Goal: Communication & Community: Share content

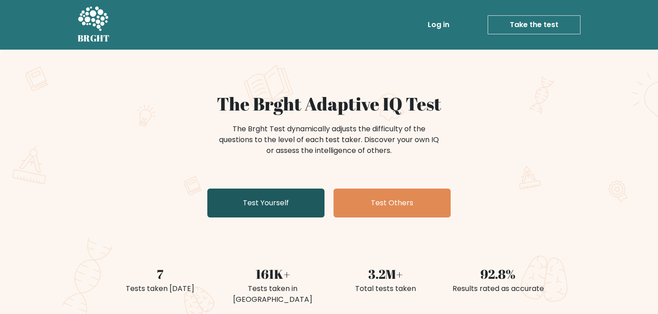
click at [268, 198] on link "Test Yourself" at bounding box center [265, 202] width 117 height 29
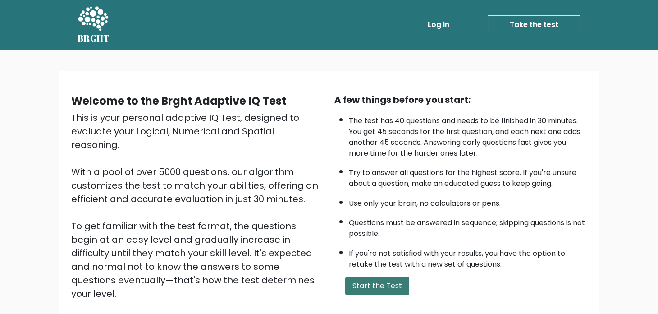
click at [378, 290] on button "Start the Test" at bounding box center [377, 286] width 64 height 18
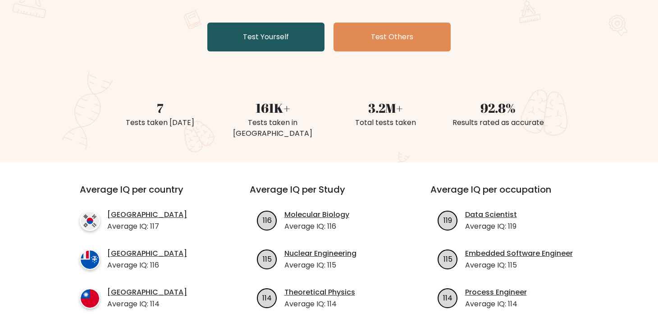
scroll to position [175, 0]
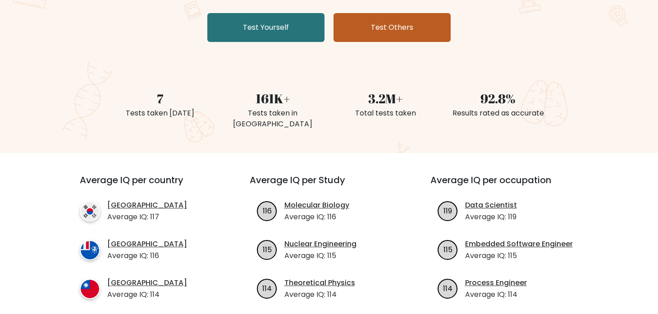
click at [355, 35] on link "Test Others" at bounding box center [392, 27] width 117 height 29
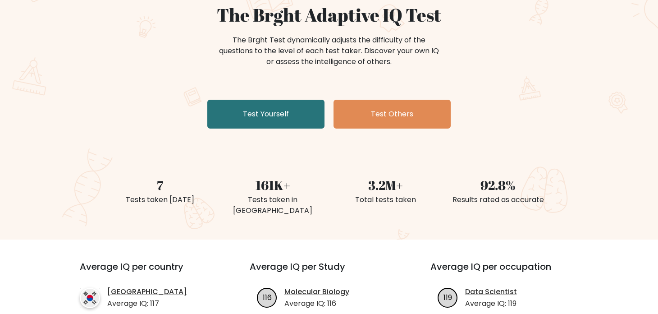
scroll to position [0, 0]
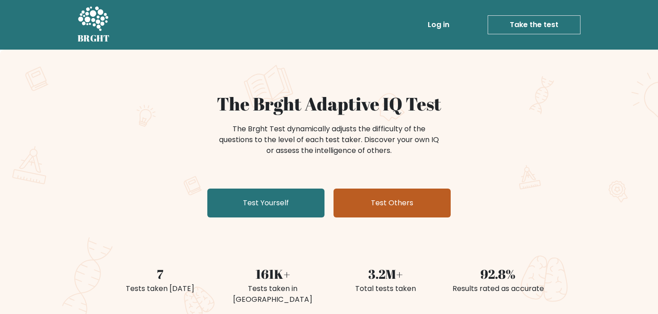
click at [401, 211] on link "Test Others" at bounding box center [392, 202] width 117 height 29
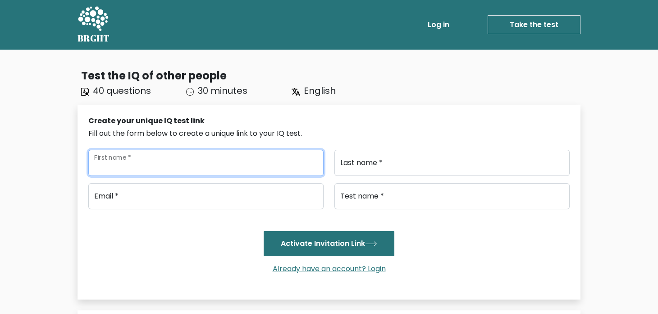
click at [239, 162] on input "First name *" at bounding box center [205, 163] width 235 height 26
type input "Achmad"
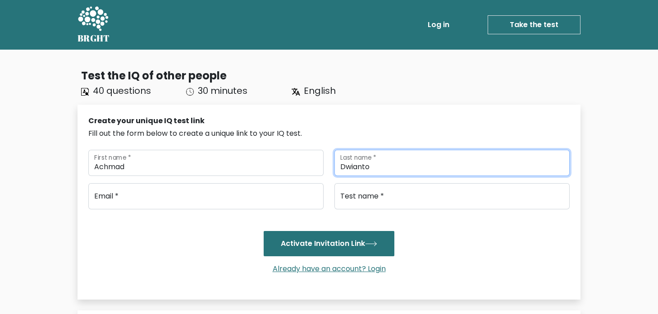
type input "Dwianto"
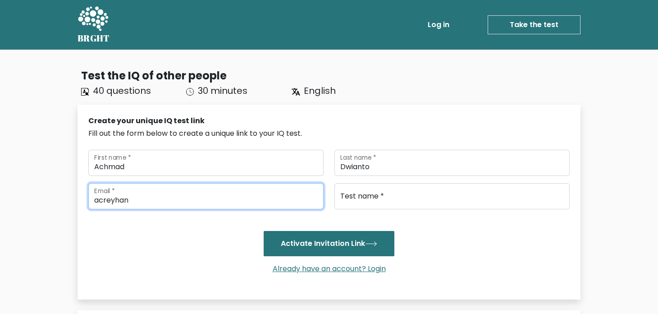
paste input ".dwianto@gmail.com"
type input "acreyhan.dwianto@gmail.com"
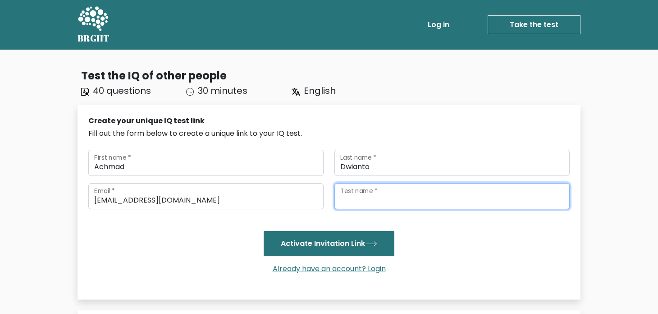
click at [367, 198] on input "Test name *" at bounding box center [452, 196] width 235 height 26
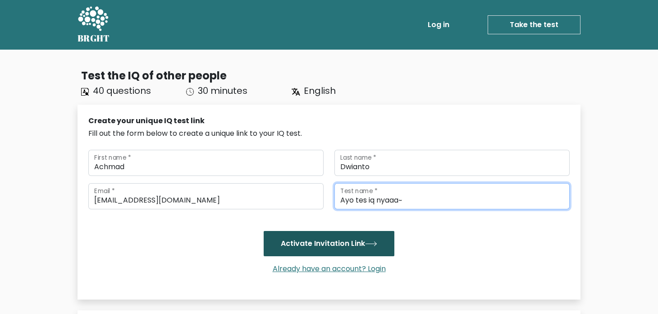
type input "Ayo tes iq nyaaa~"
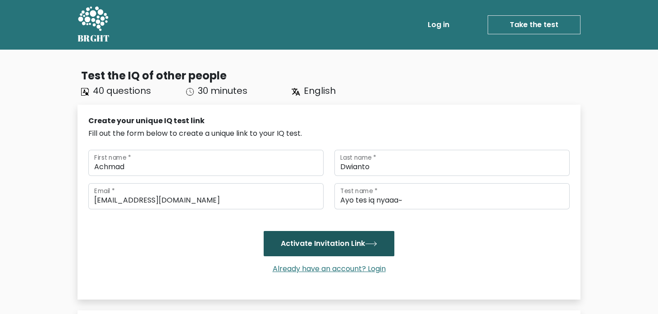
click at [342, 248] on button "Activate Invitation Link" at bounding box center [329, 243] width 131 height 25
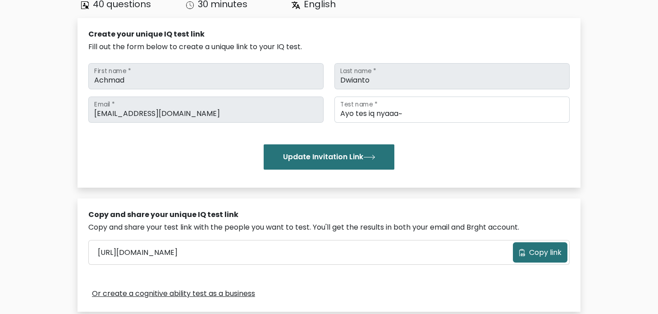
scroll to position [95, 0]
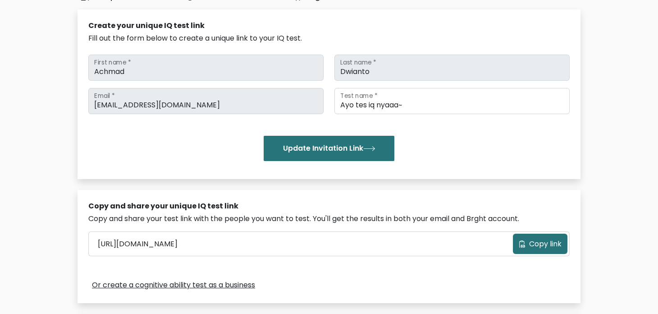
click at [552, 246] on span "Copy link" at bounding box center [545, 244] width 32 height 11
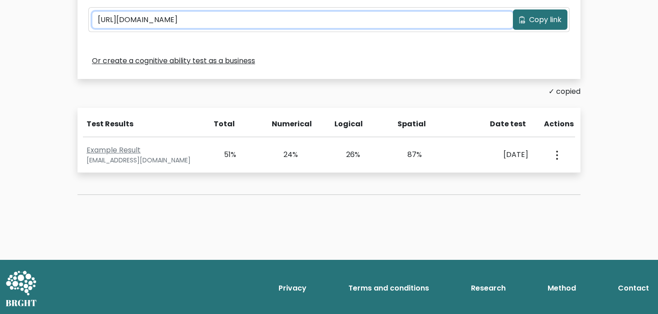
scroll to position [0, 0]
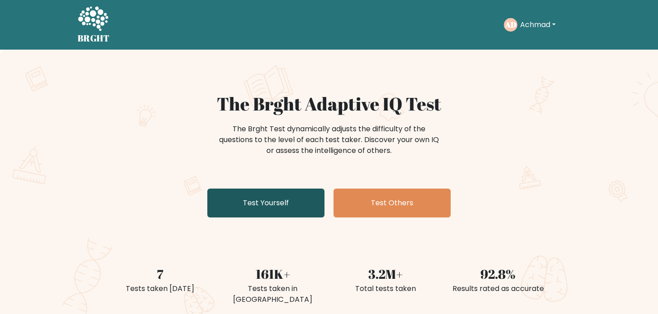
click at [287, 189] on link "Test Yourself" at bounding box center [265, 202] width 117 height 29
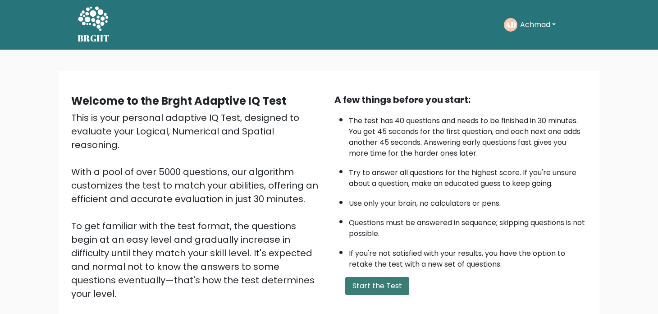
click at [381, 286] on button "Start the Test" at bounding box center [377, 286] width 64 height 18
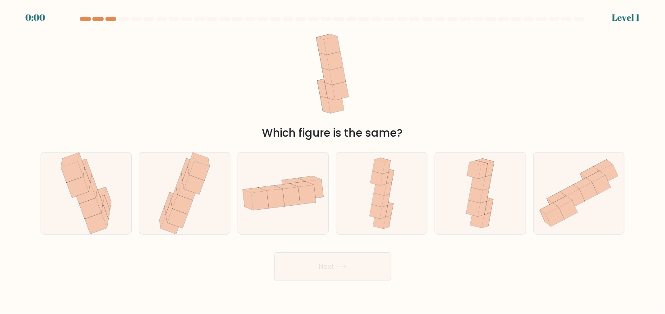
click at [151, 186] on div at bounding box center [185, 193] width 92 height 83
click at [333, 161] on input "b." at bounding box center [333, 159] width 0 height 5
radio input "true"
